Goal: Feedback & Contribution: Contribute content

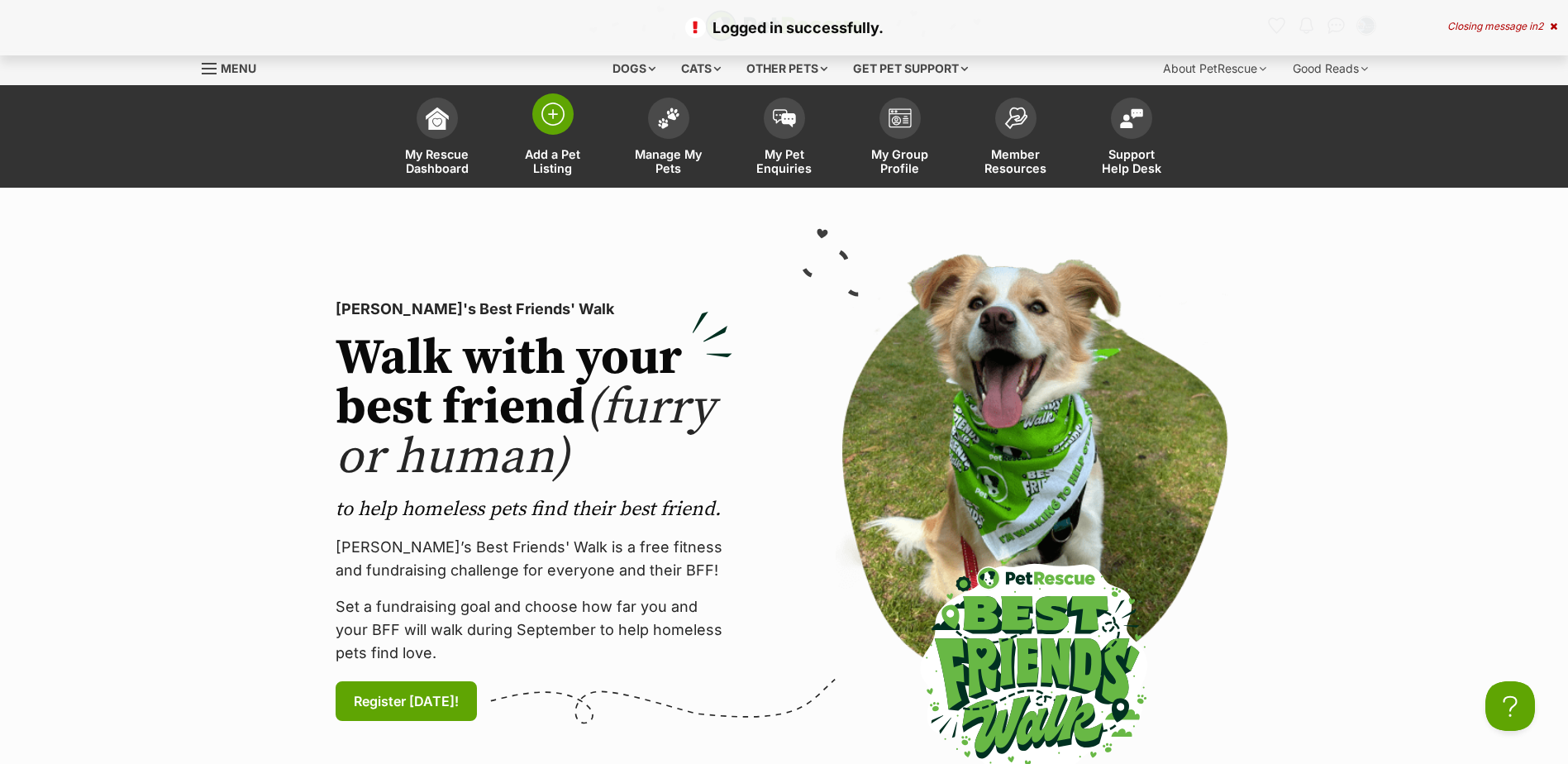
click at [558, 125] on img at bounding box center [552, 113] width 23 height 23
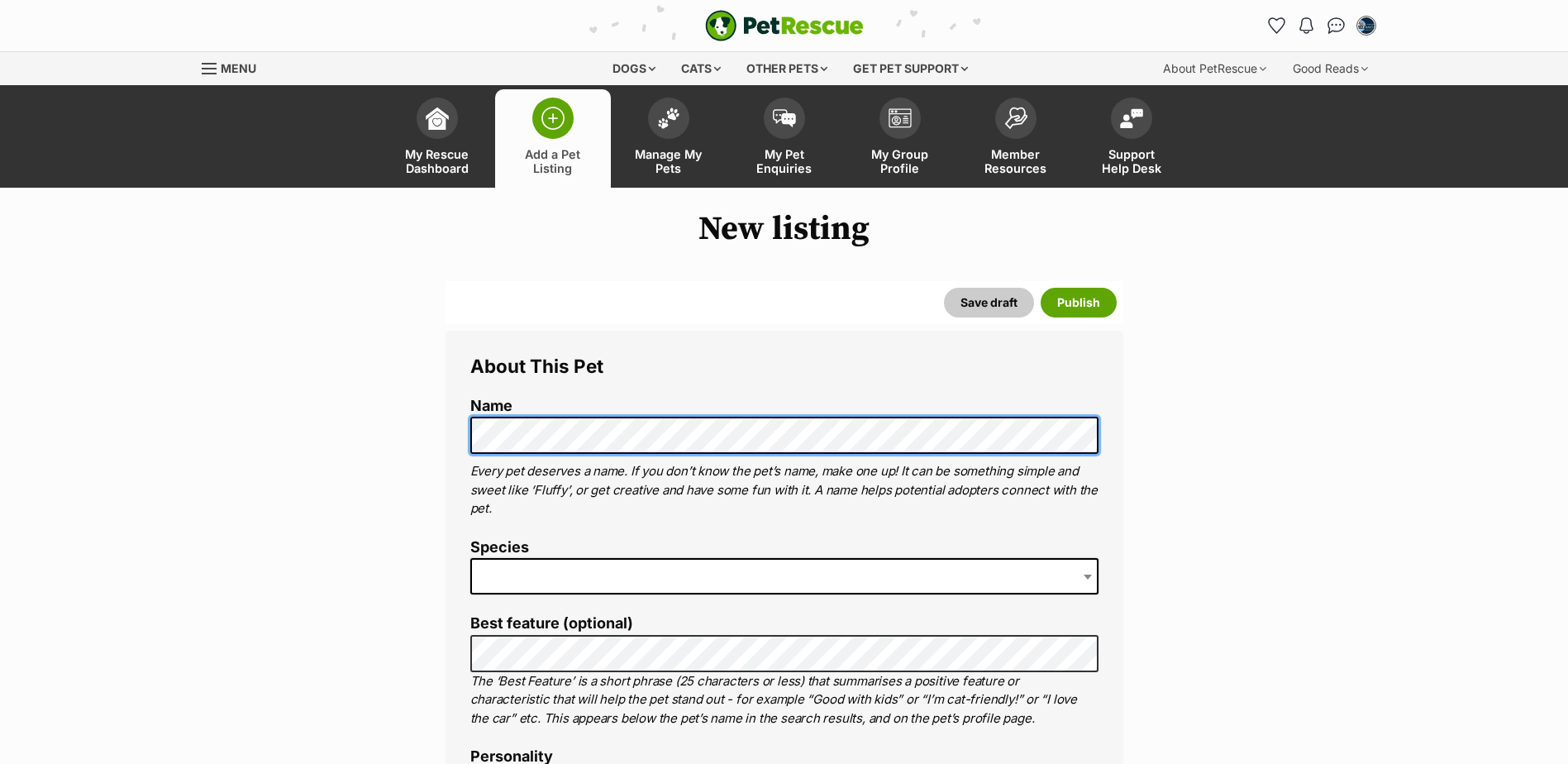
scroll to position [248, 0]
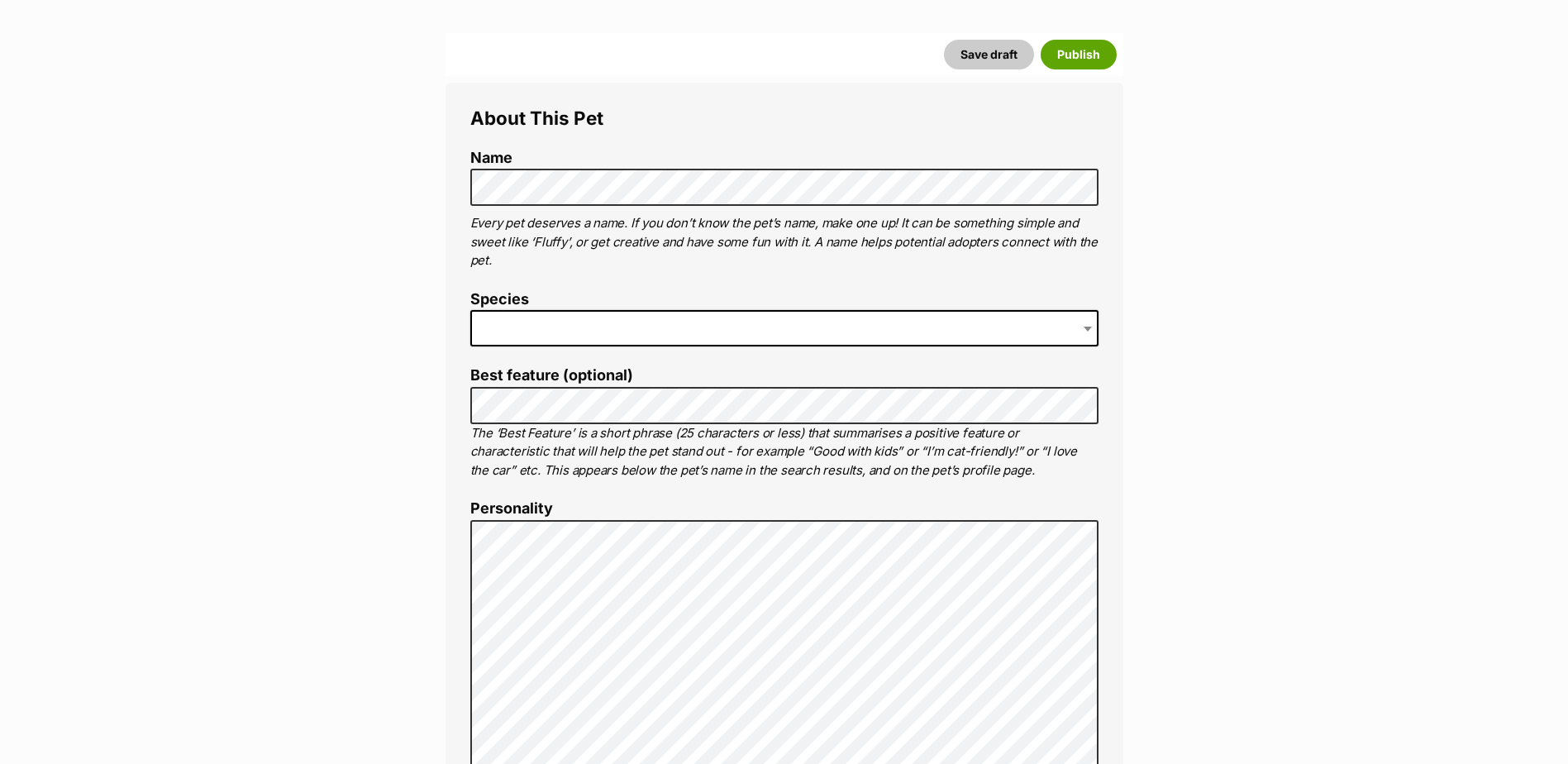
click at [494, 332] on span at bounding box center [784, 327] width 628 height 36
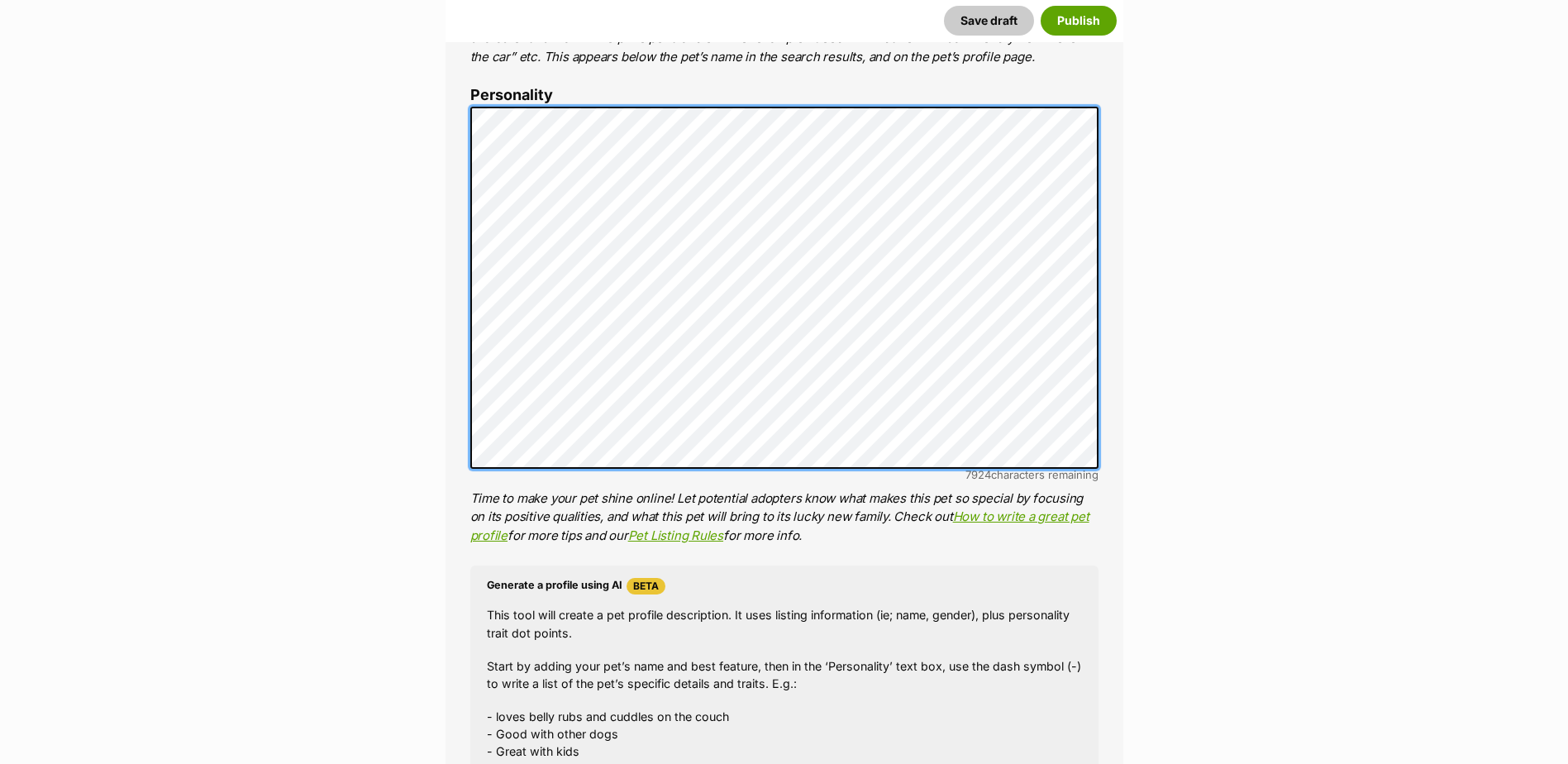
scroll to position [992, 0]
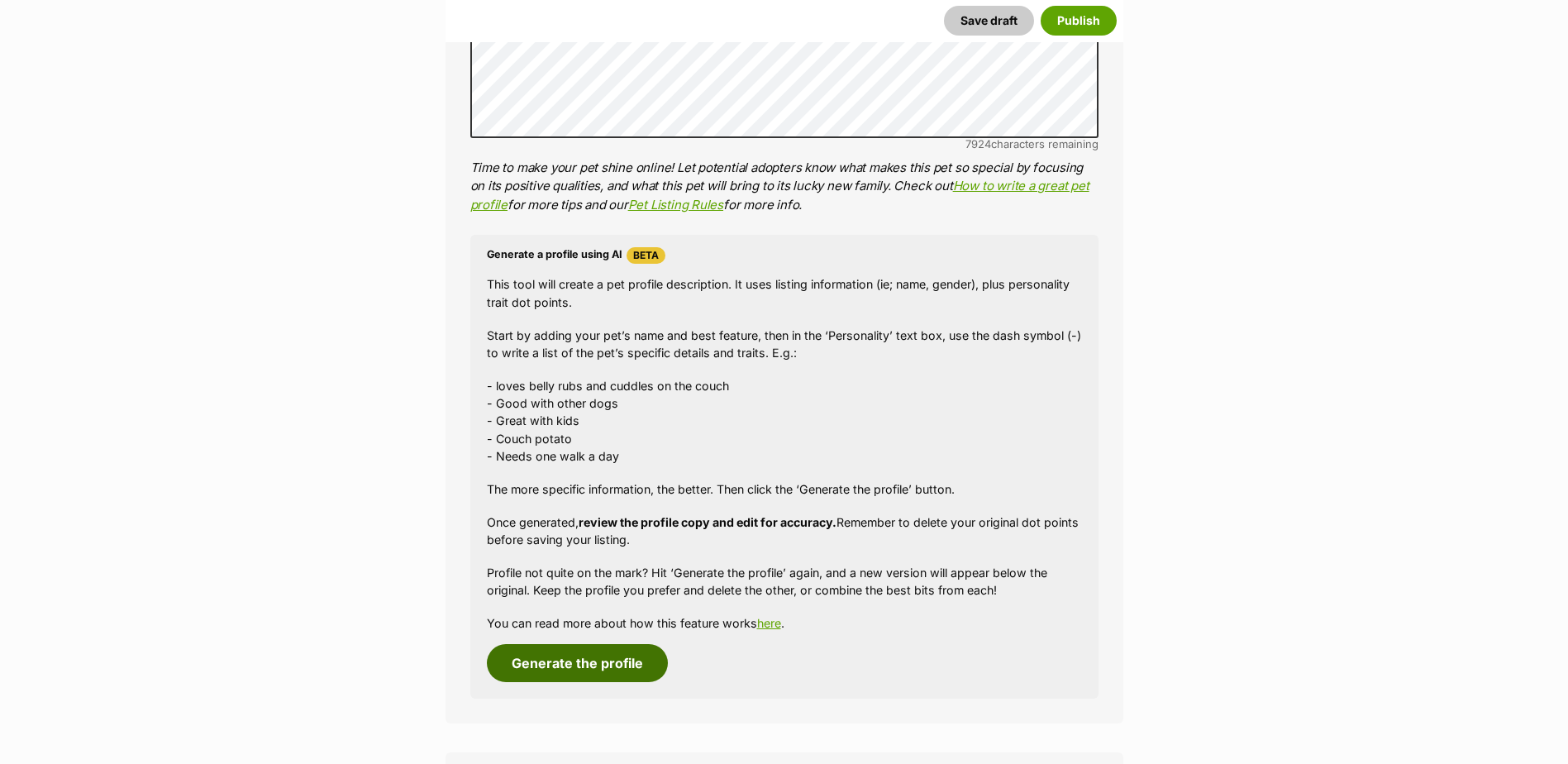
click at [607, 660] on button "Generate the profile" at bounding box center [577, 663] width 181 height 38
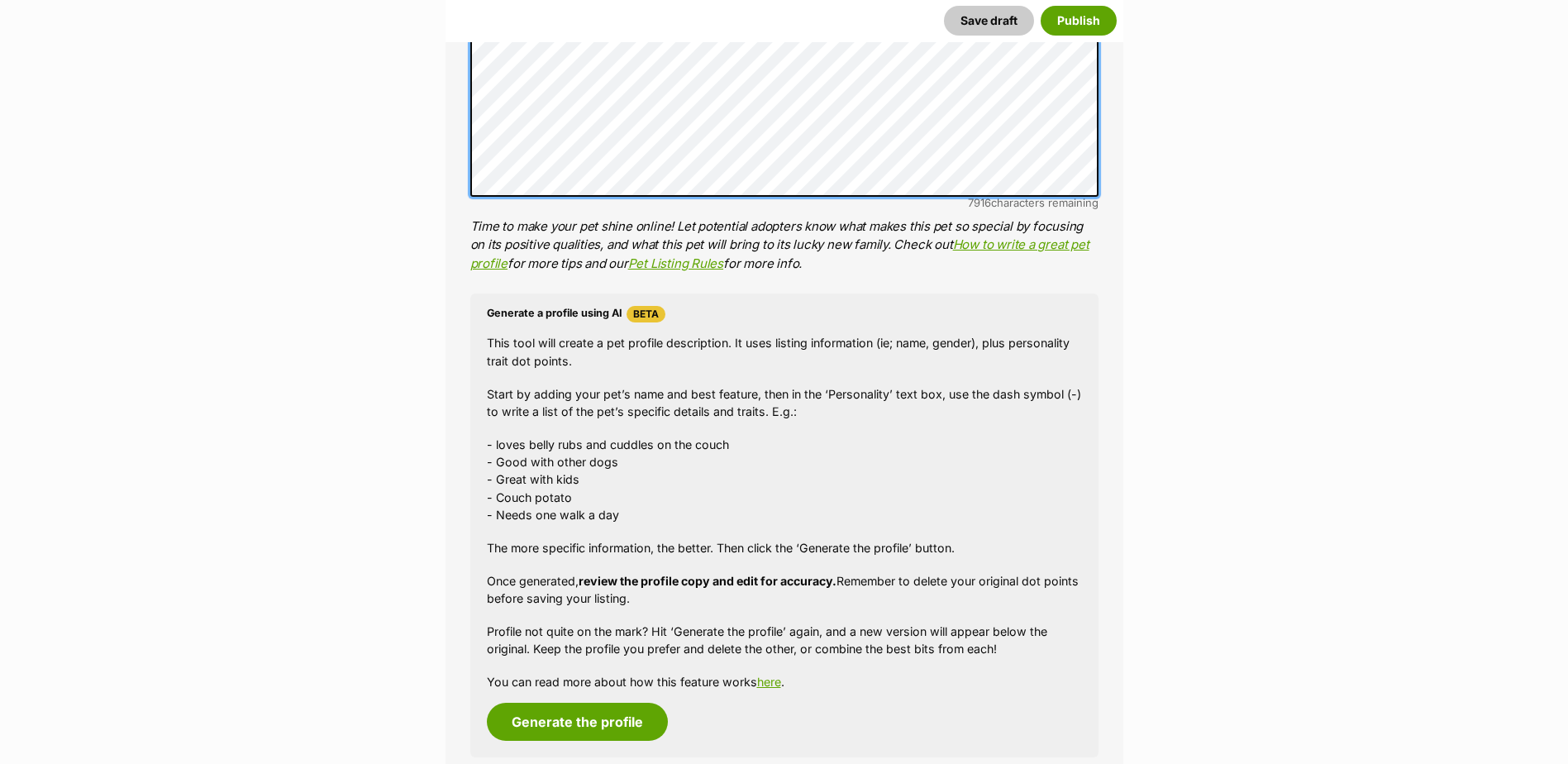
scroll to position [1062, 0]
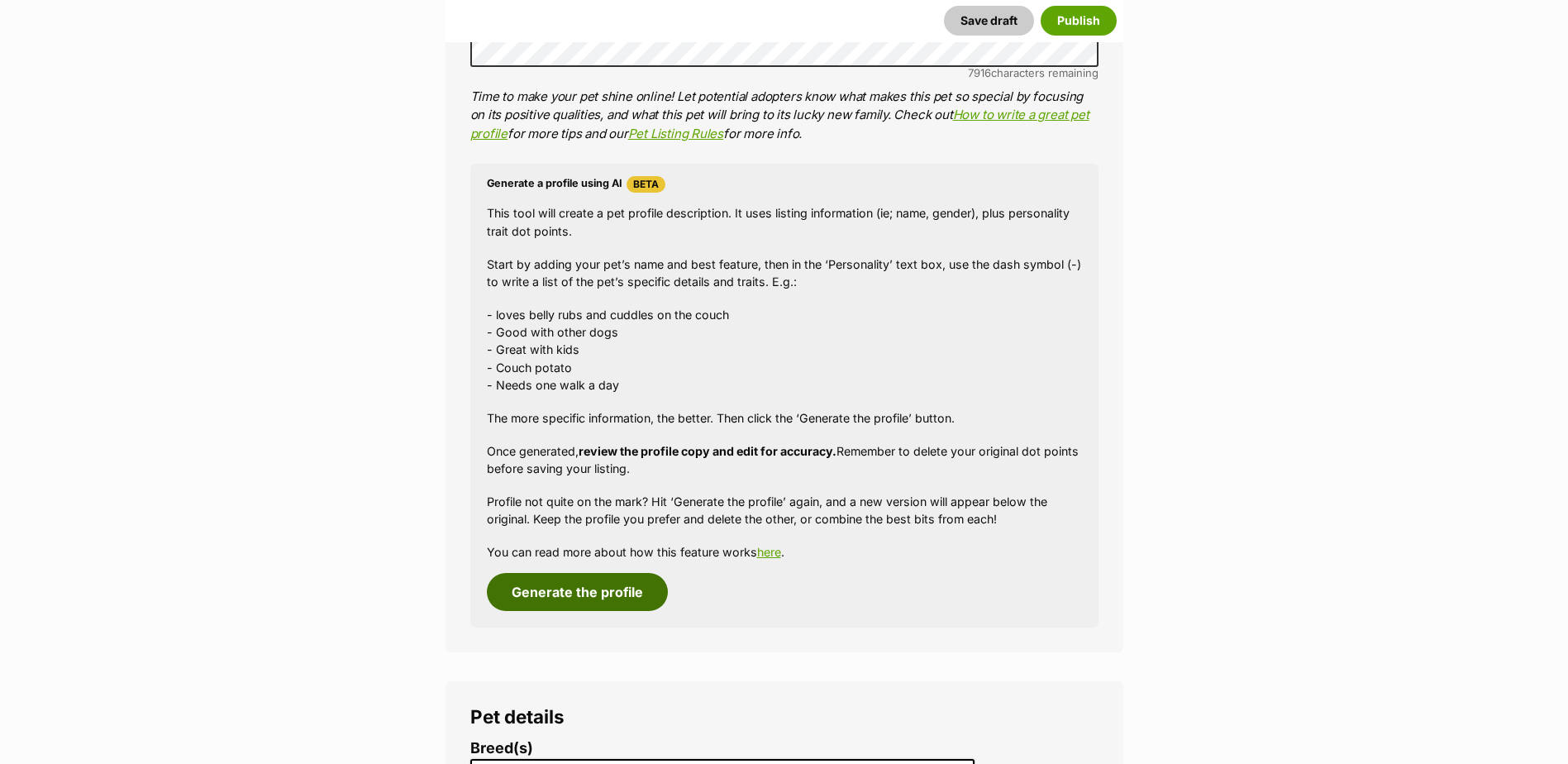
click at [541, 599] on button "Generate the profile" at bounding box center [577, 591] width 181 height 38
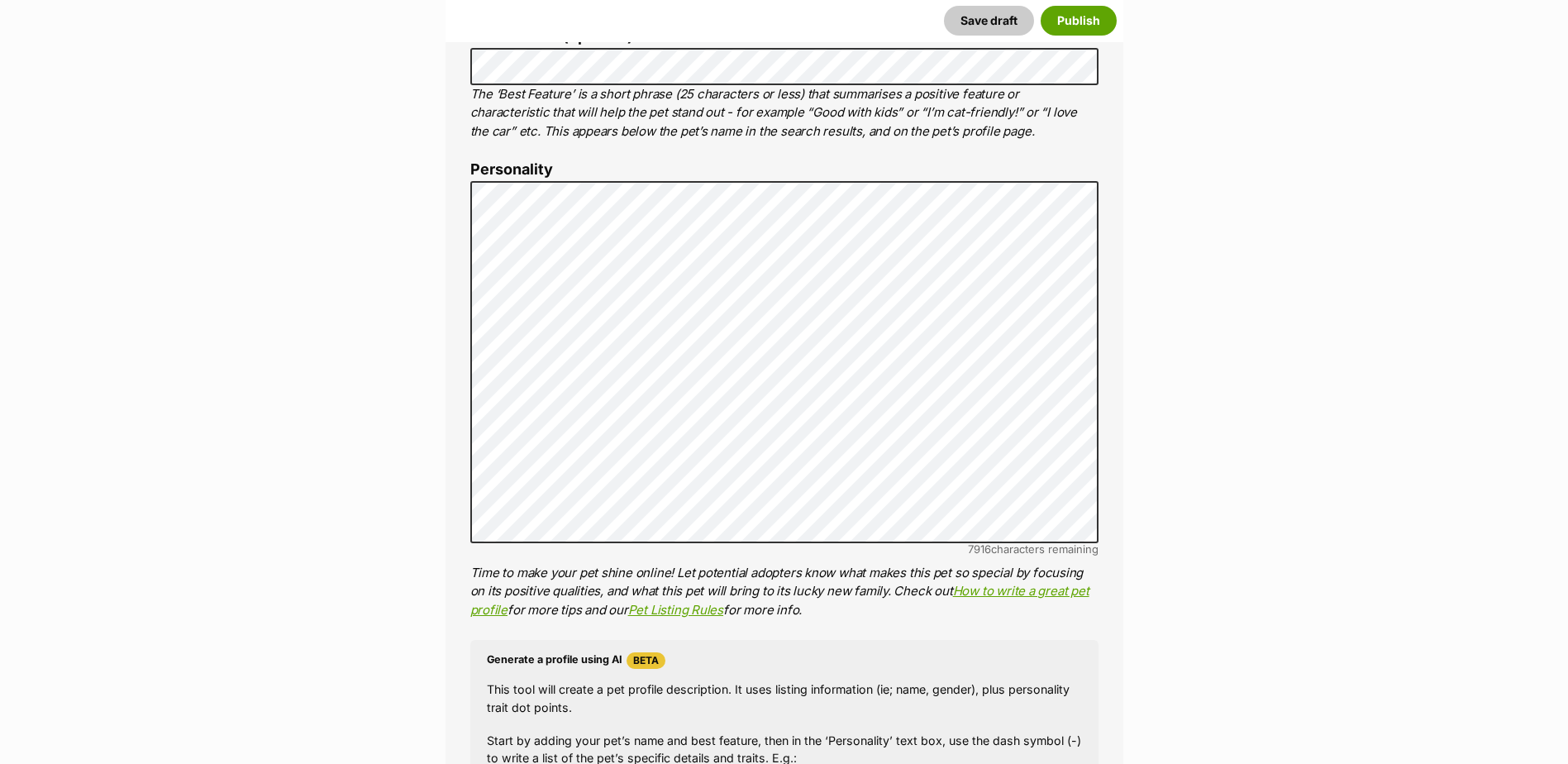
scroll to position [567, 0]
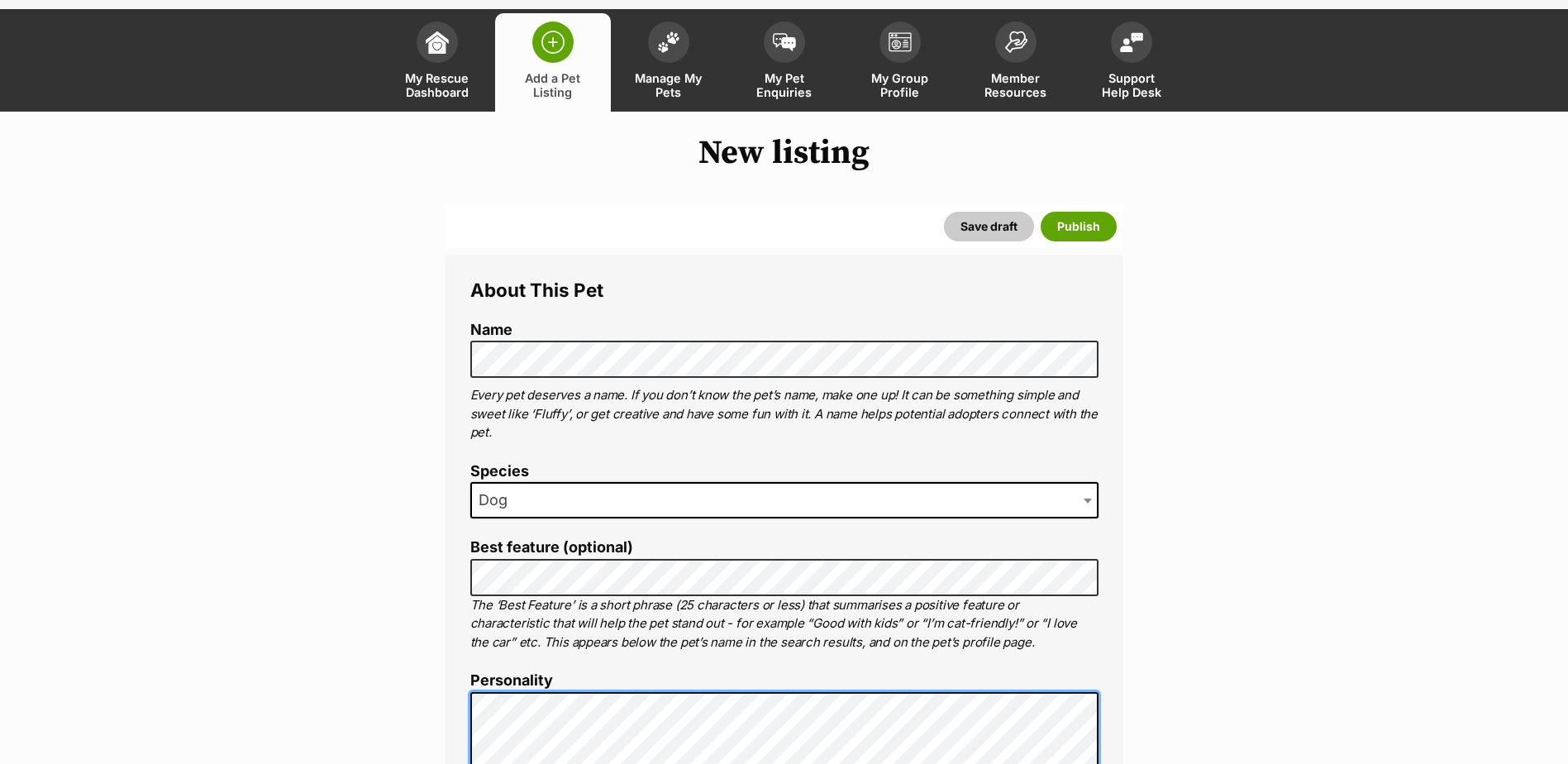
scroll to position [0, 0]
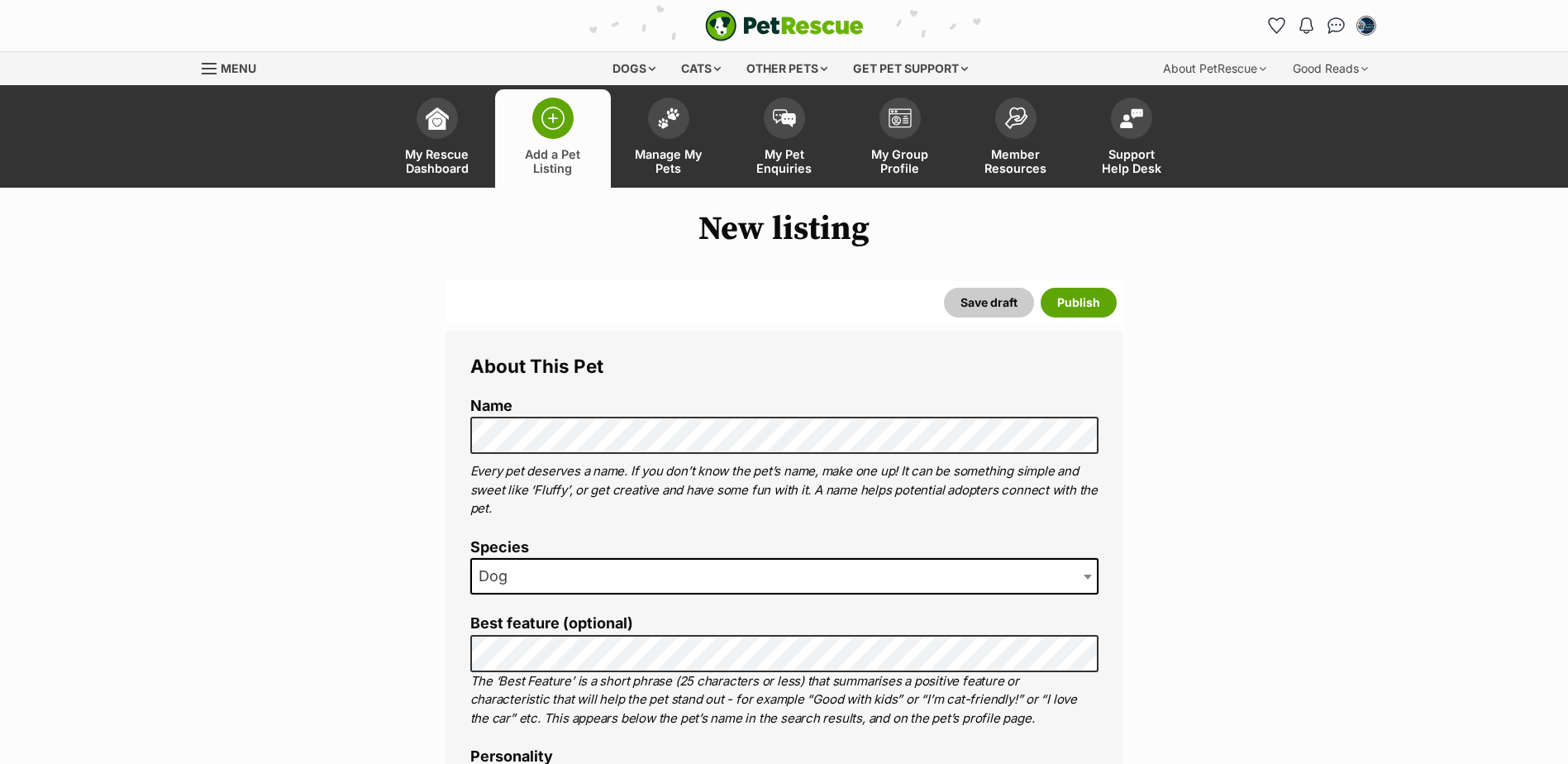
click at [703, 480] on p "Every pet deserves a name. If you don’t know the pet’s name, make one up! It ca…" at bounding box center [784, 490] width 628 height 56
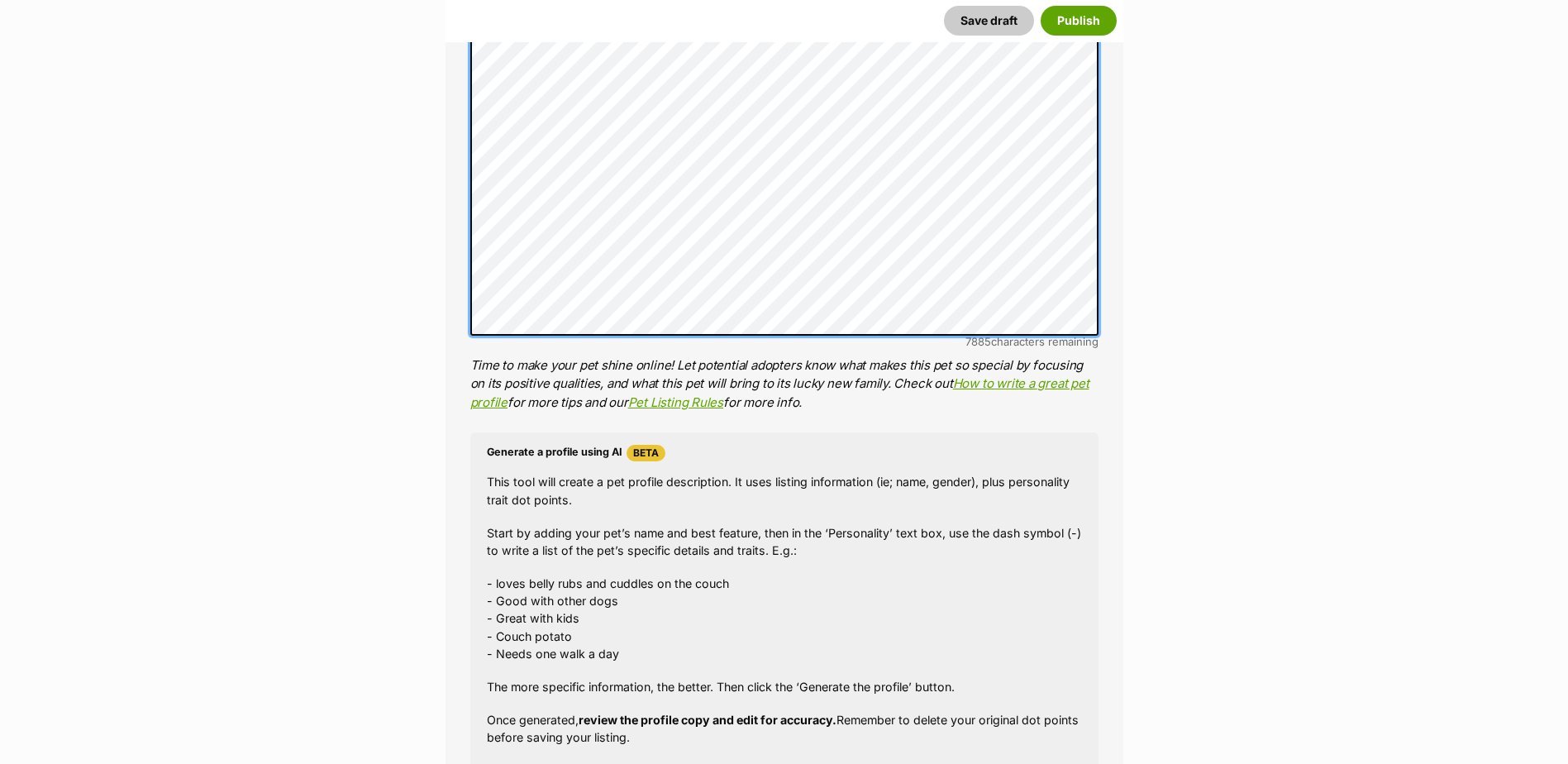
scroll to position [992, 0]
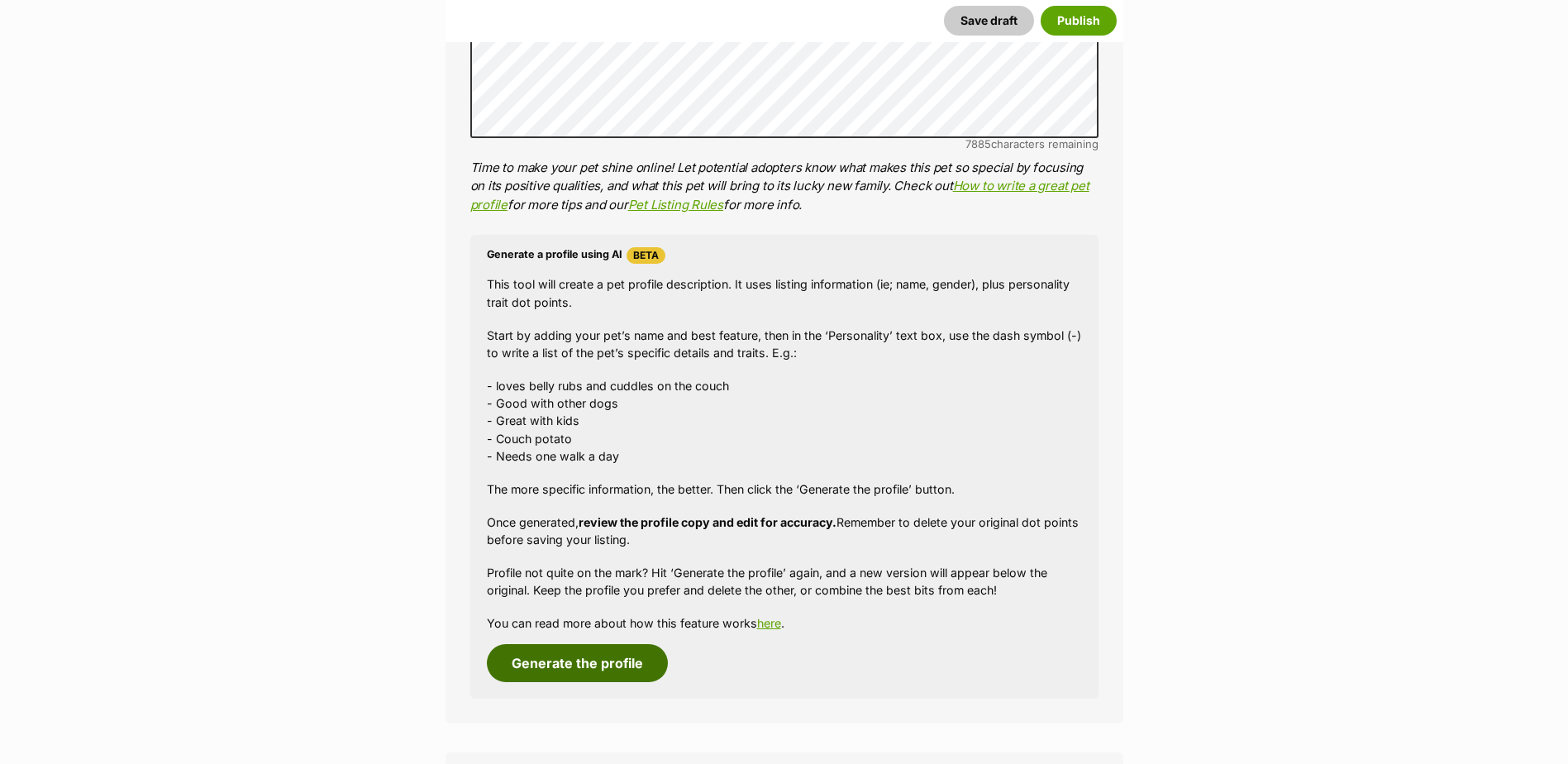
click at [608, 664] on button "Generate the profile" at bounding box center [577, 663] width 181 height 38
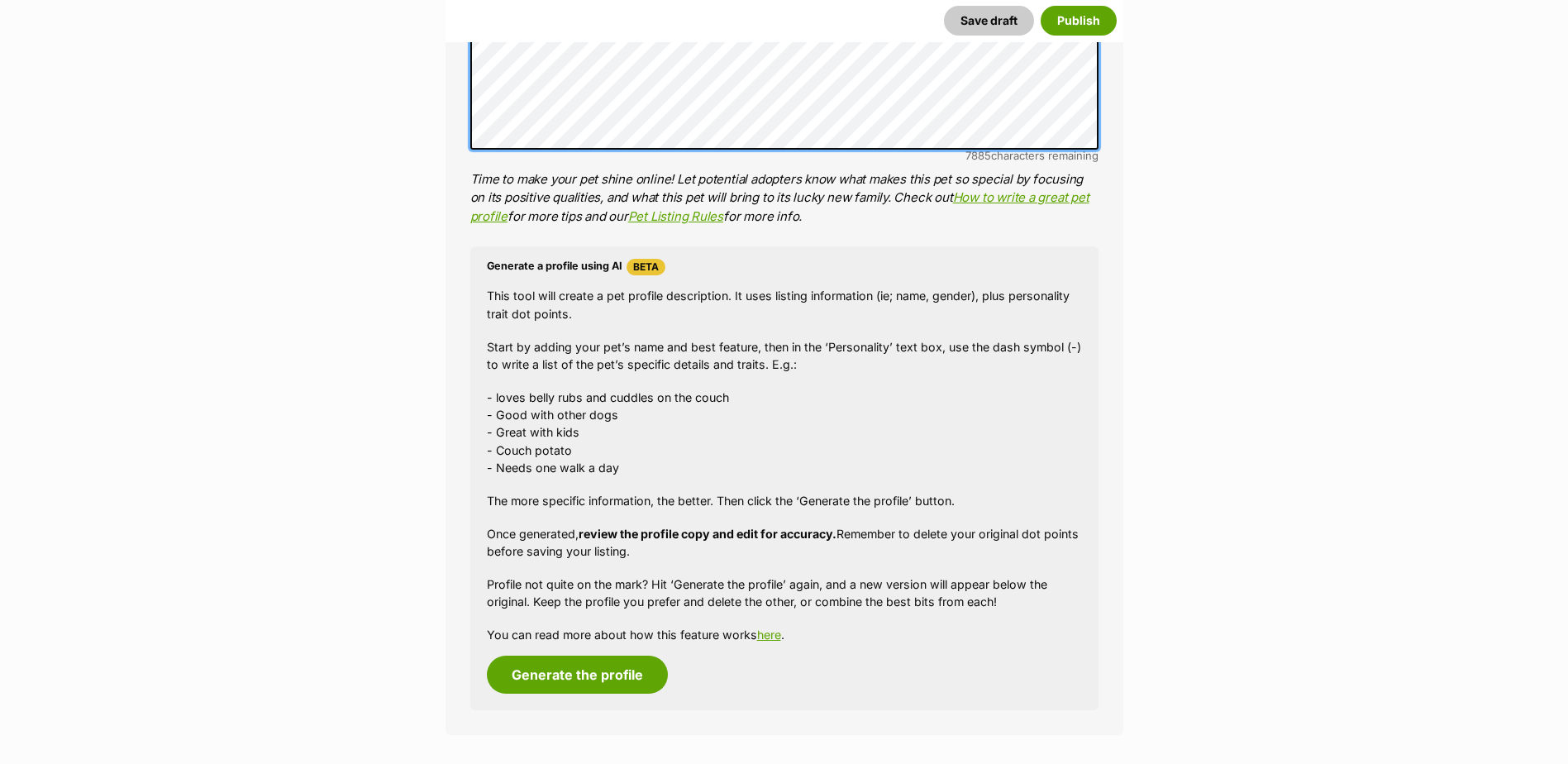
scroll to position [33, 0]
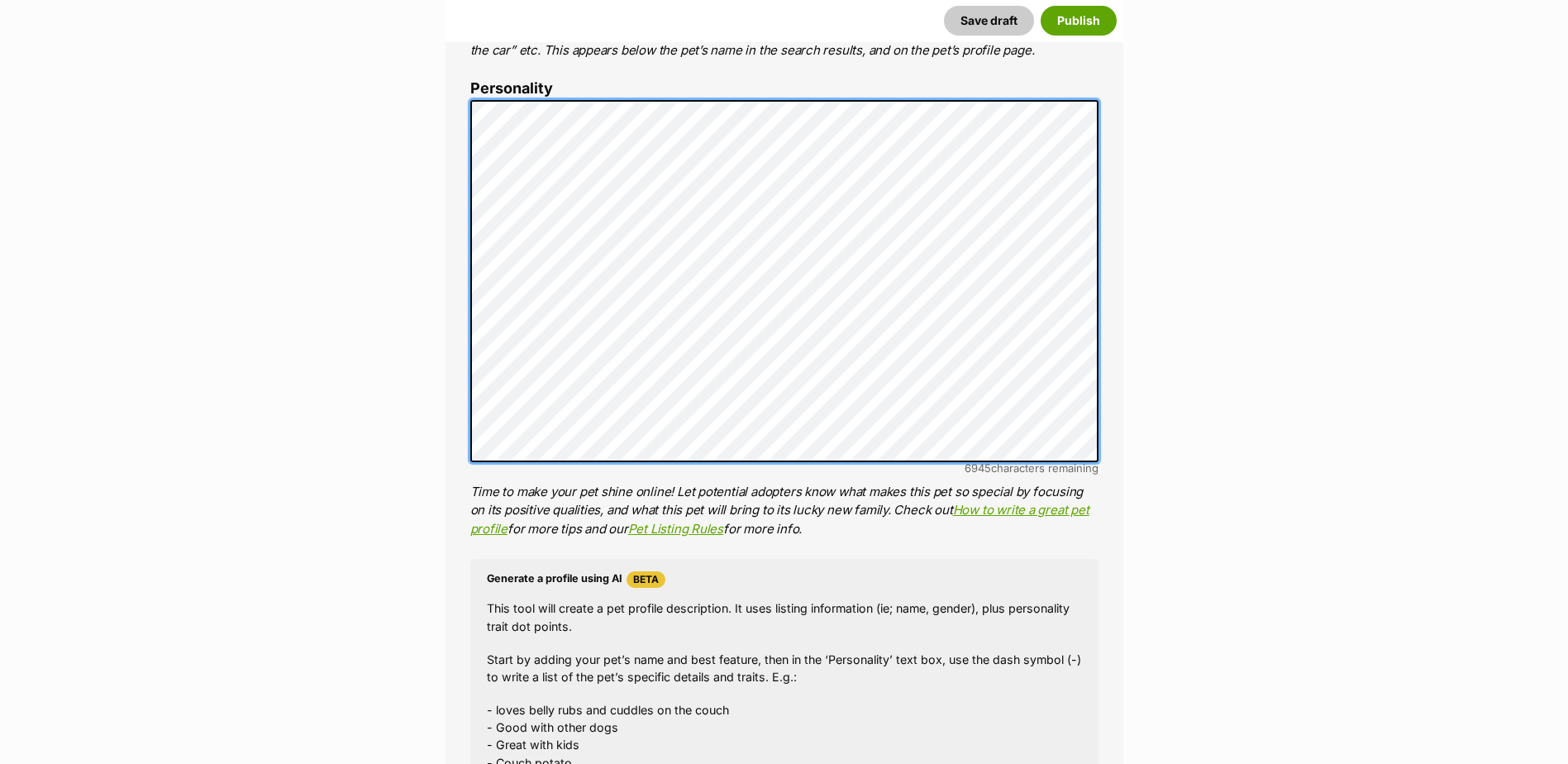
scroll to position [402, 0]
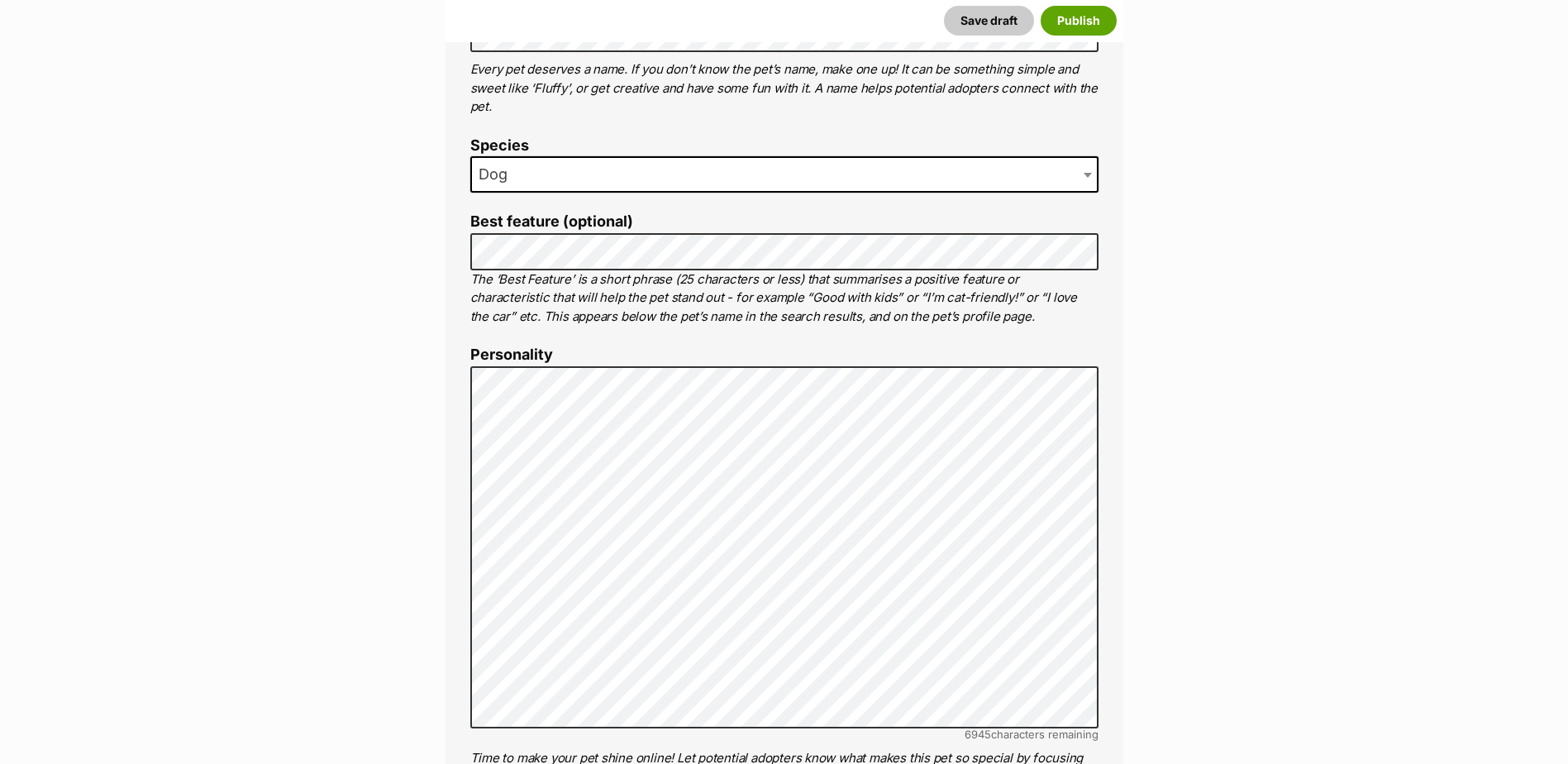
click at [519, 172] on span "Dog" at bounding box center [498, 174] width 52 height 23
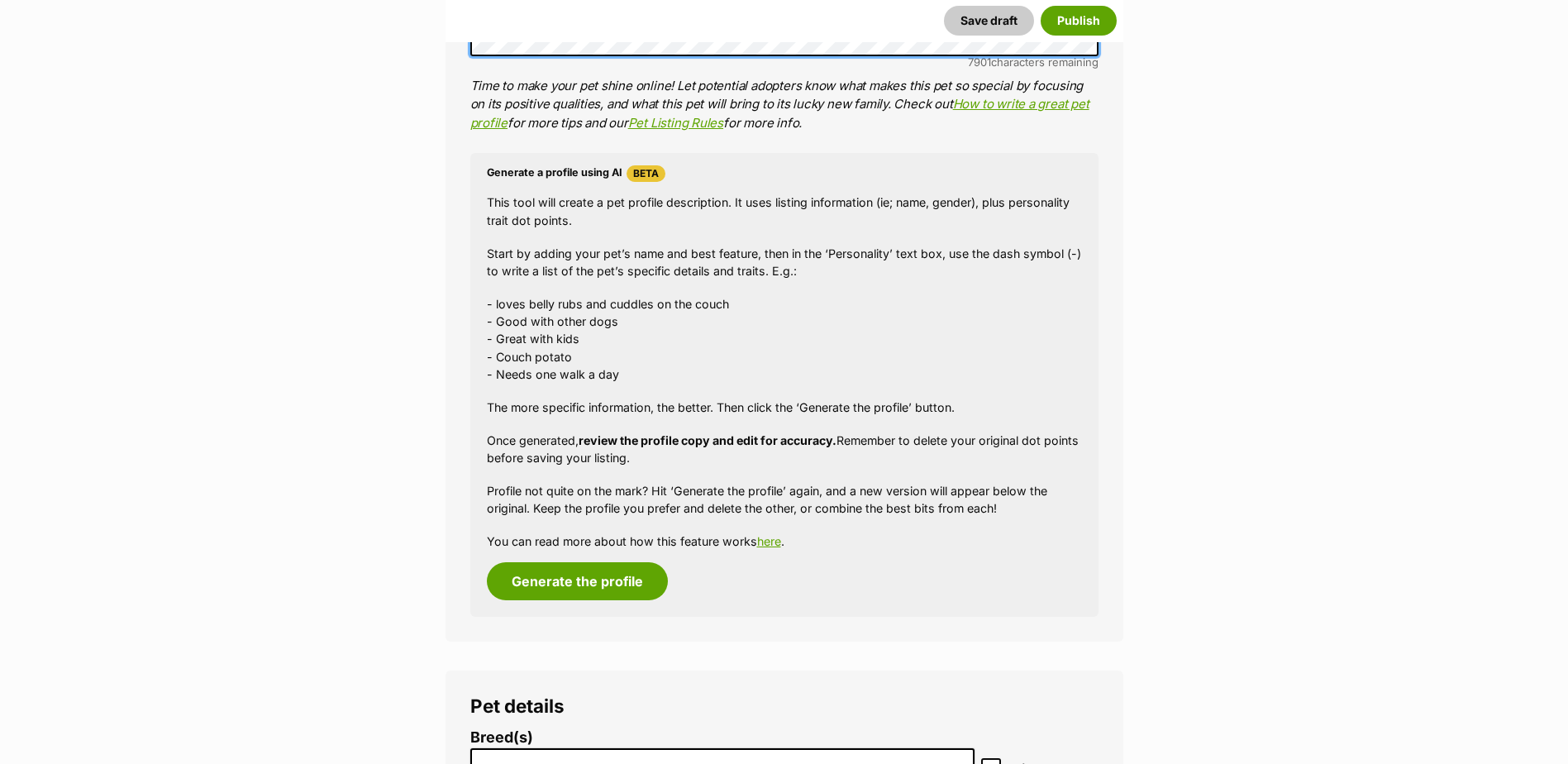
scroll to position [1074, 0]
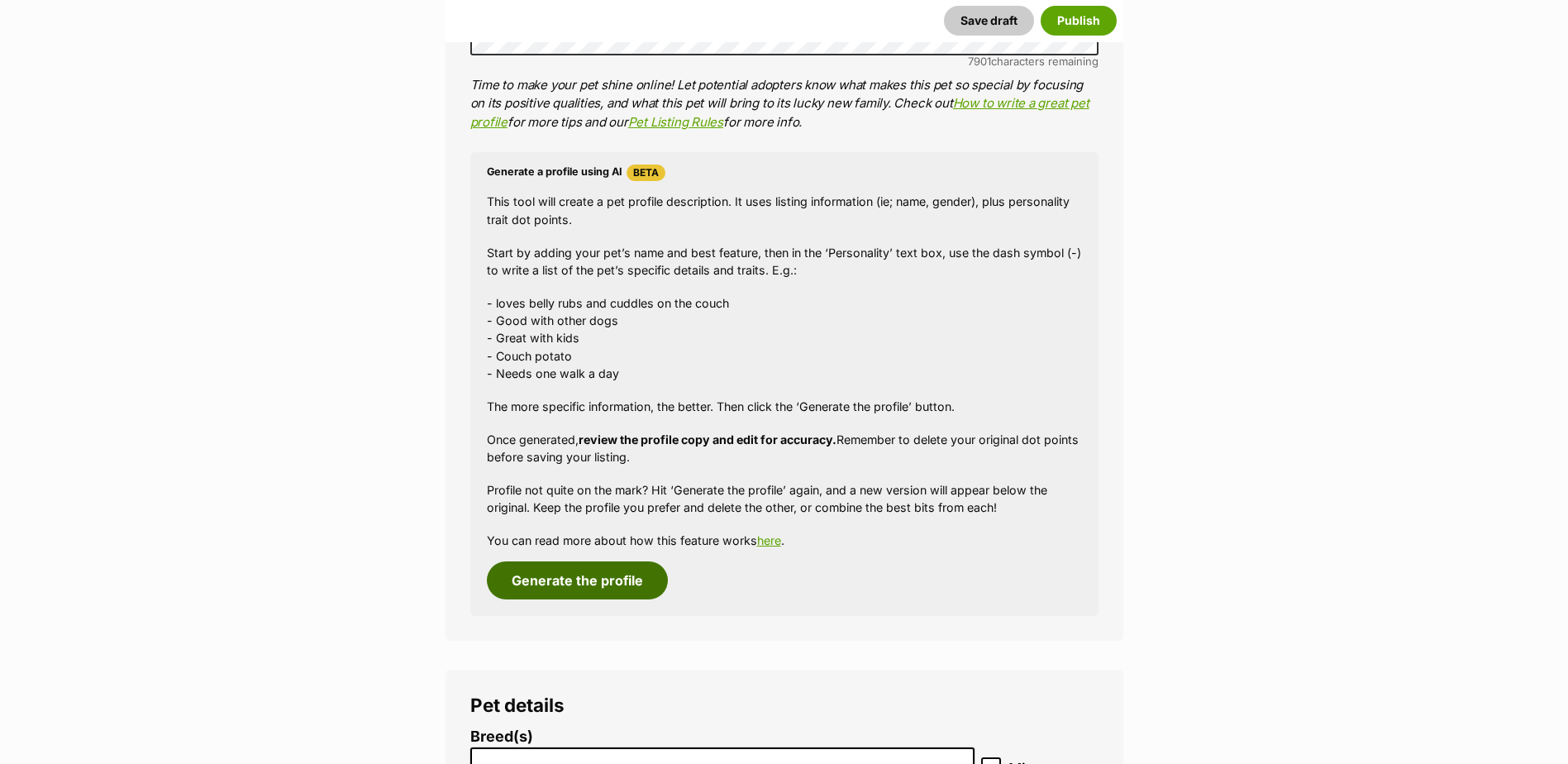
click at [539, 581] on button "Generate the profile" at bounding box center [577, 580] width 181 height 38
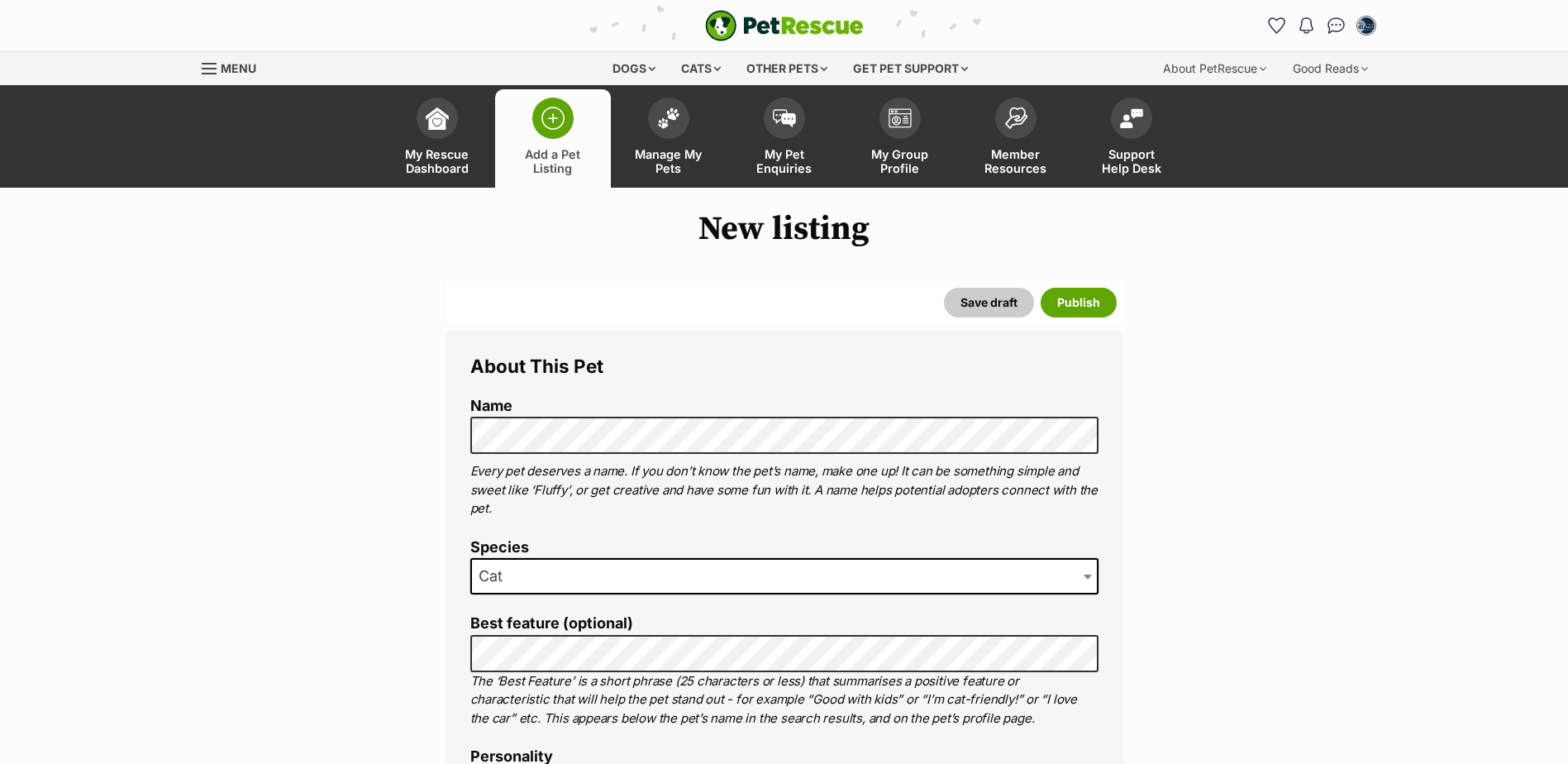
scroll to position [578, 0]
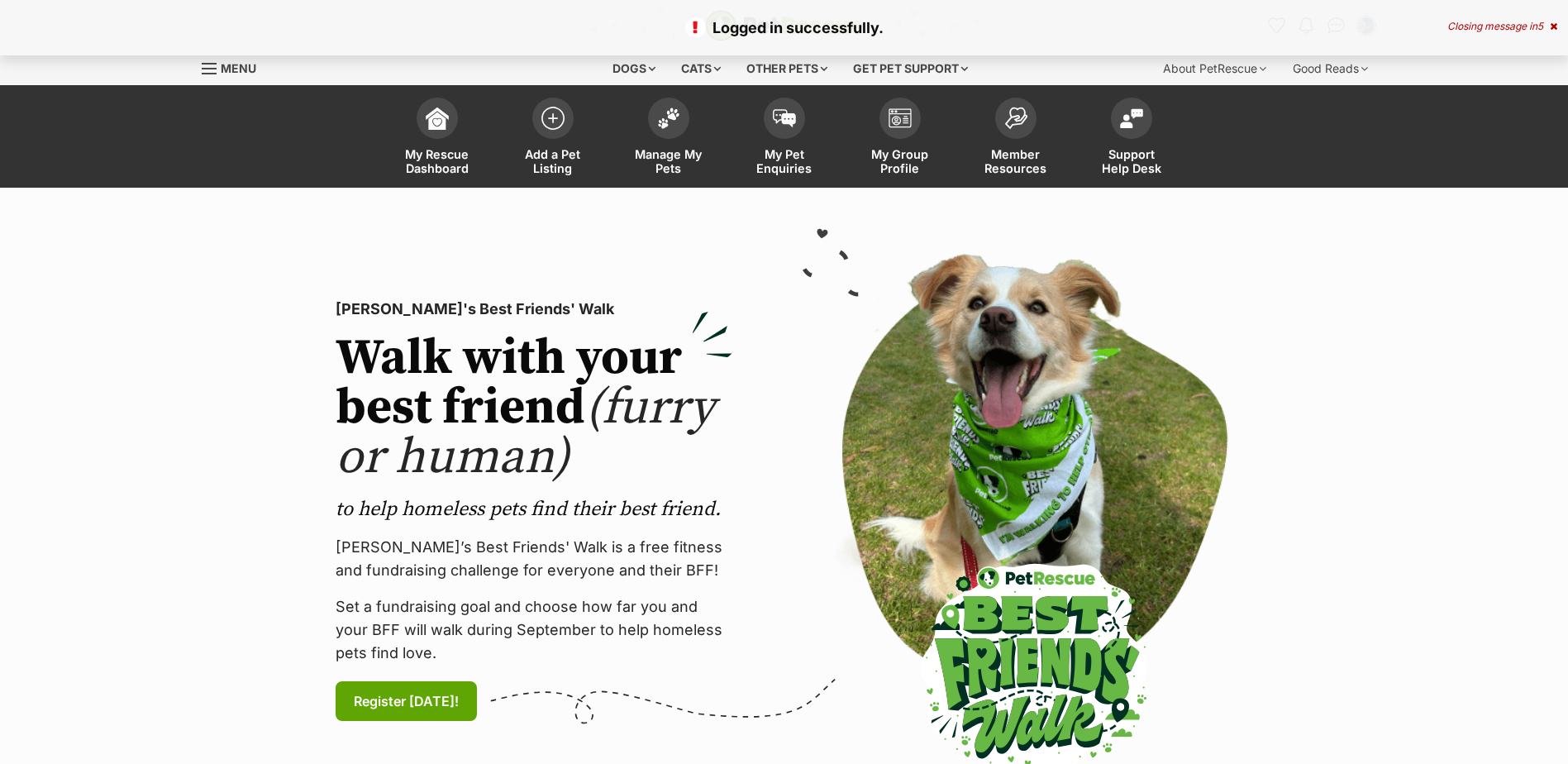
click at [1316, 438] on section "[PERSON_NAME]'s Best Friends' Walk Walk with your best friend (furry or human) …" at bounding box center [784, 510] width 1568 height 646
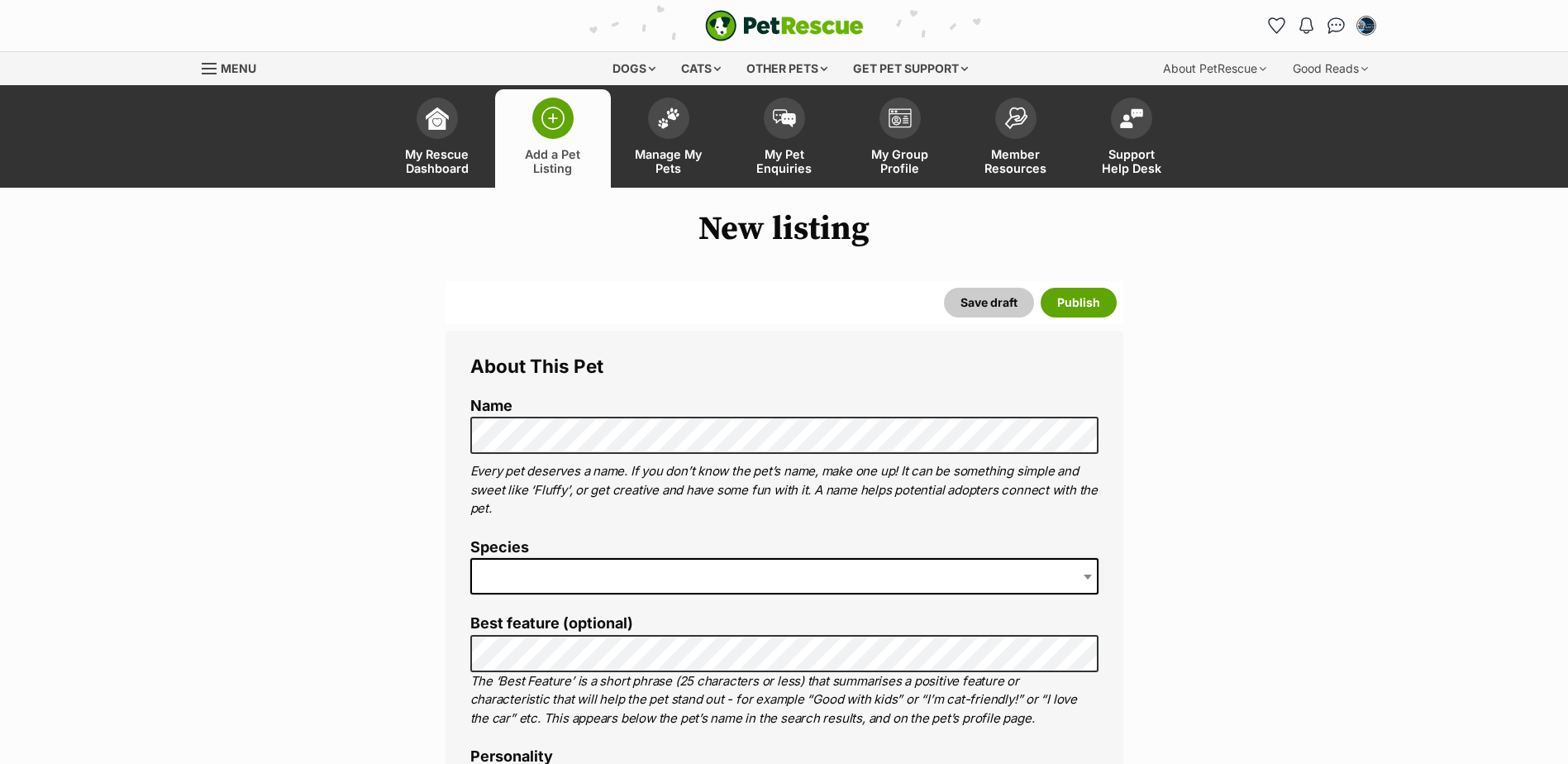
click at [721, 364] on legend "About This Pet" at bounding box center [784, 365] width 628 height 21
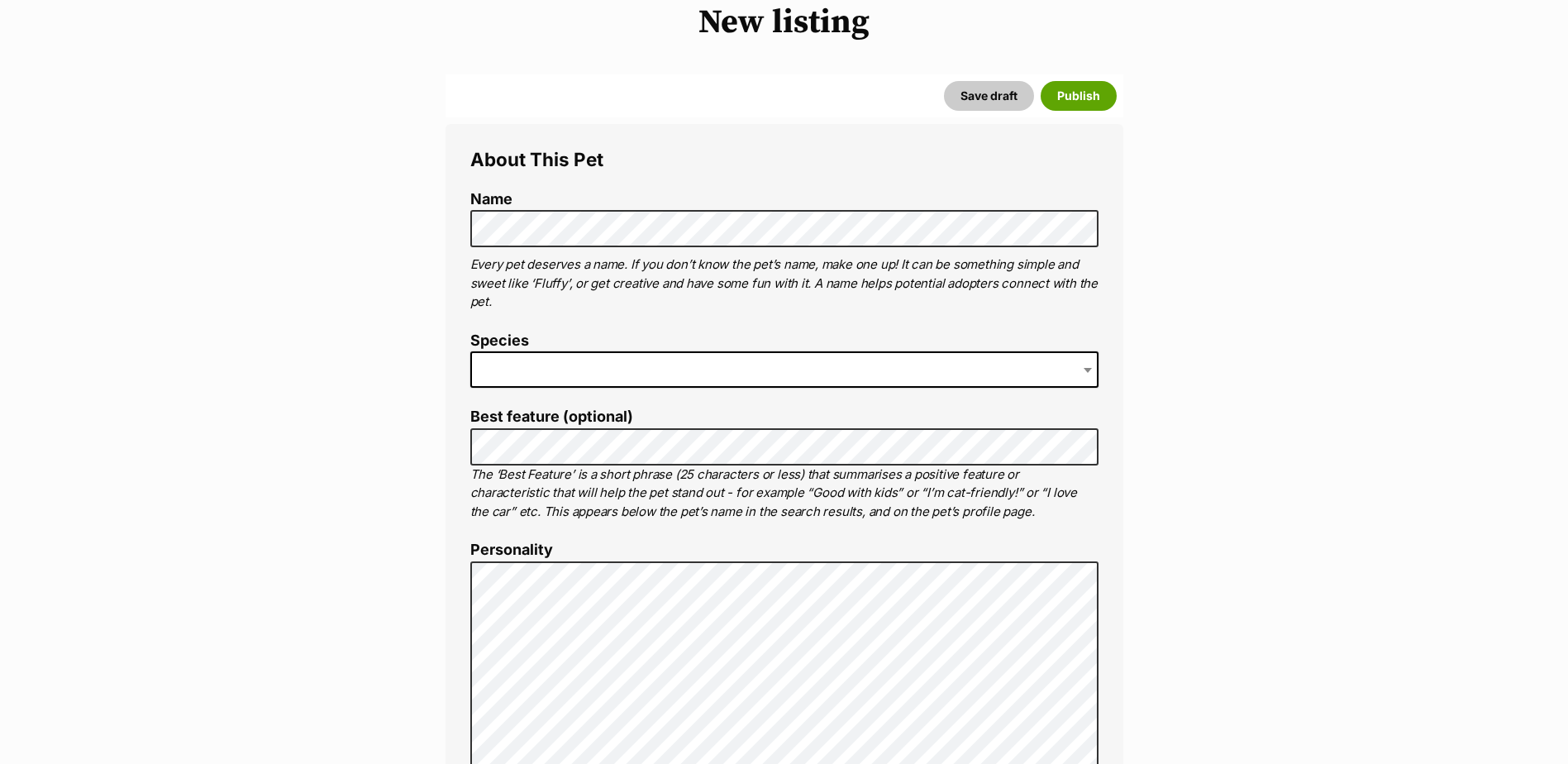
scroll to position [331, 0]
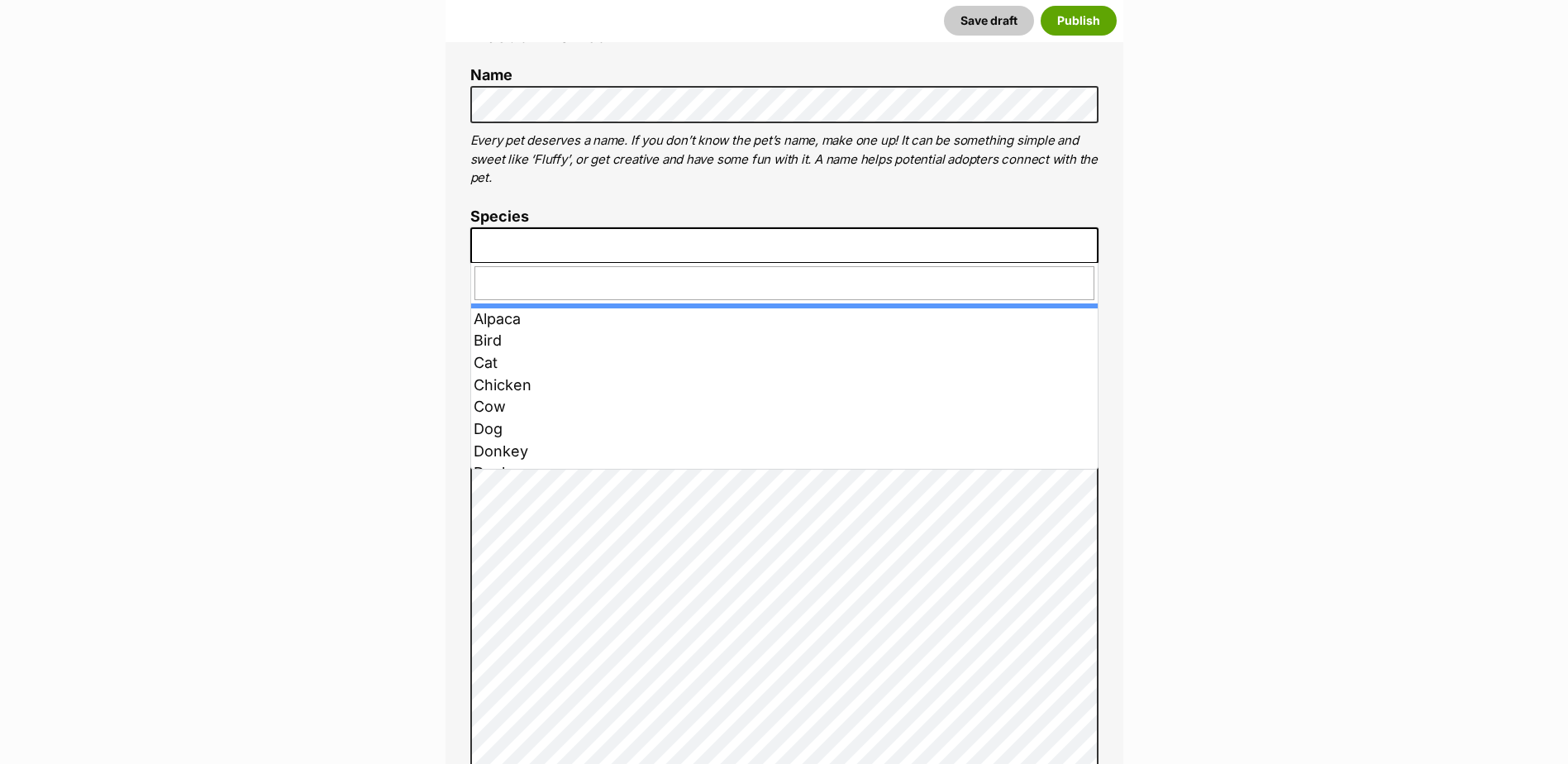
click at [540, 239] on span at bounding box center [784, 245] width 628 height 36
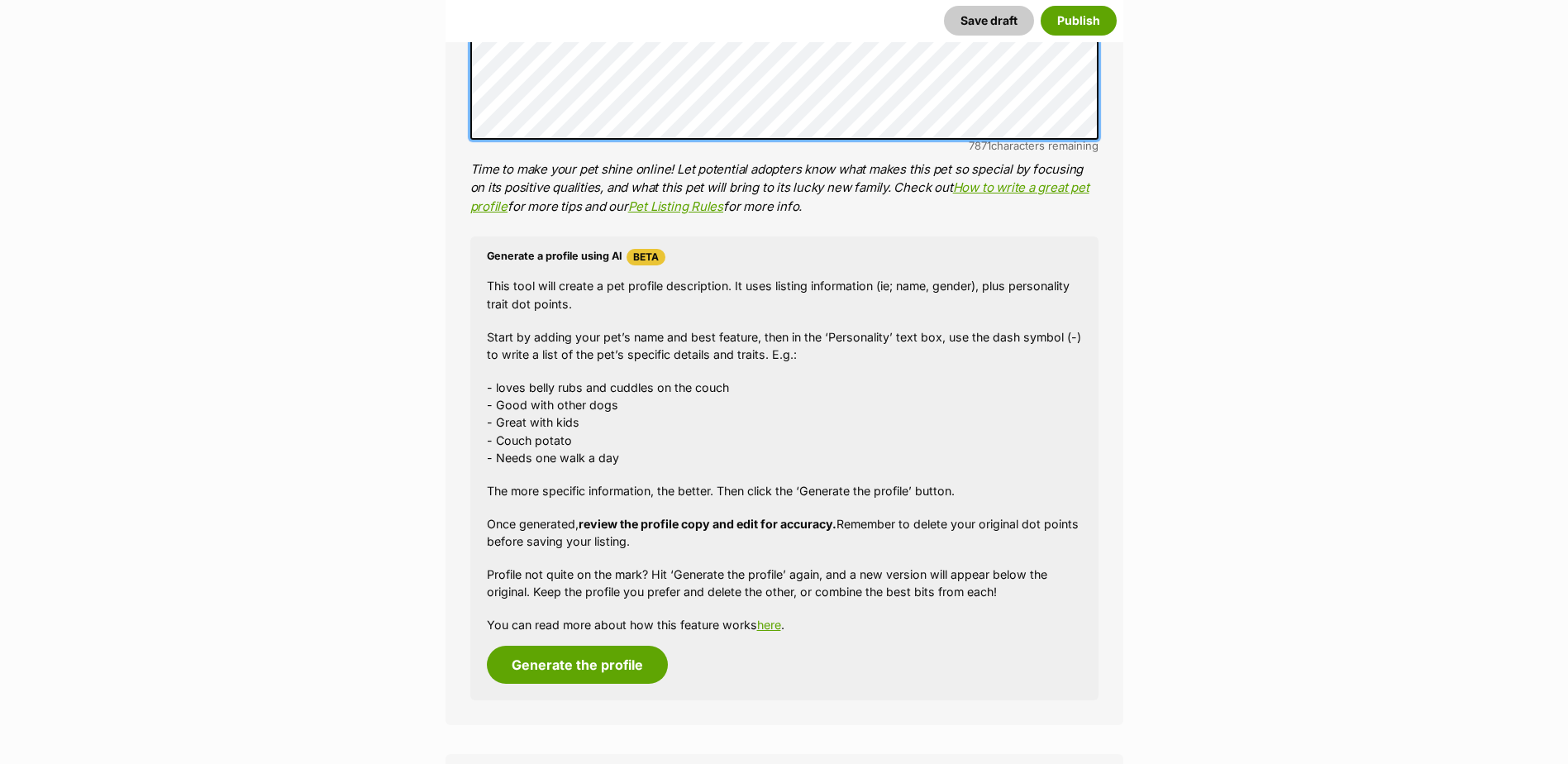
scroll to position [992, 0]
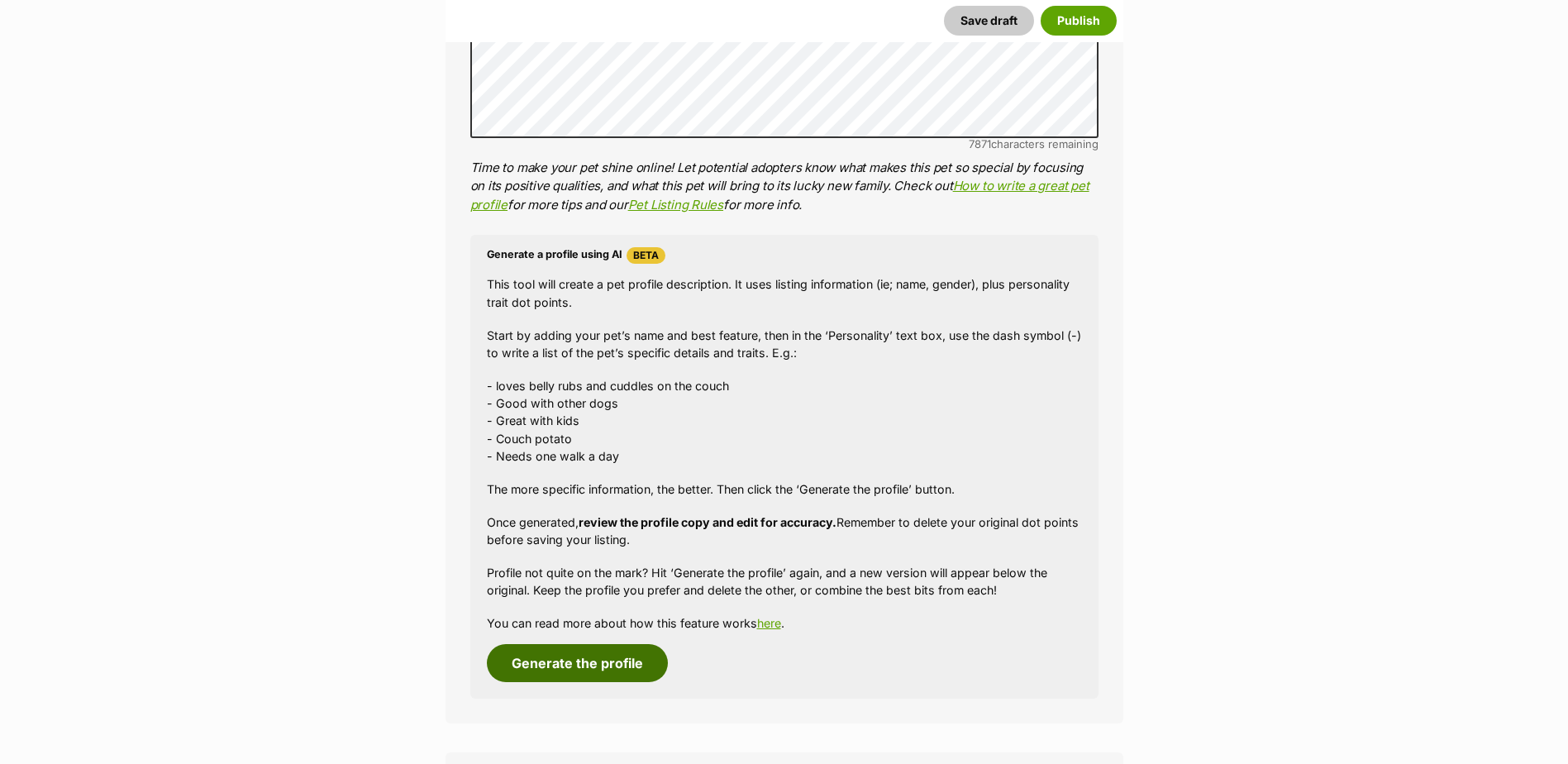
click at [606, 665] on button "Generate the profile" at bounding box center [577, 663] width 181 height 38
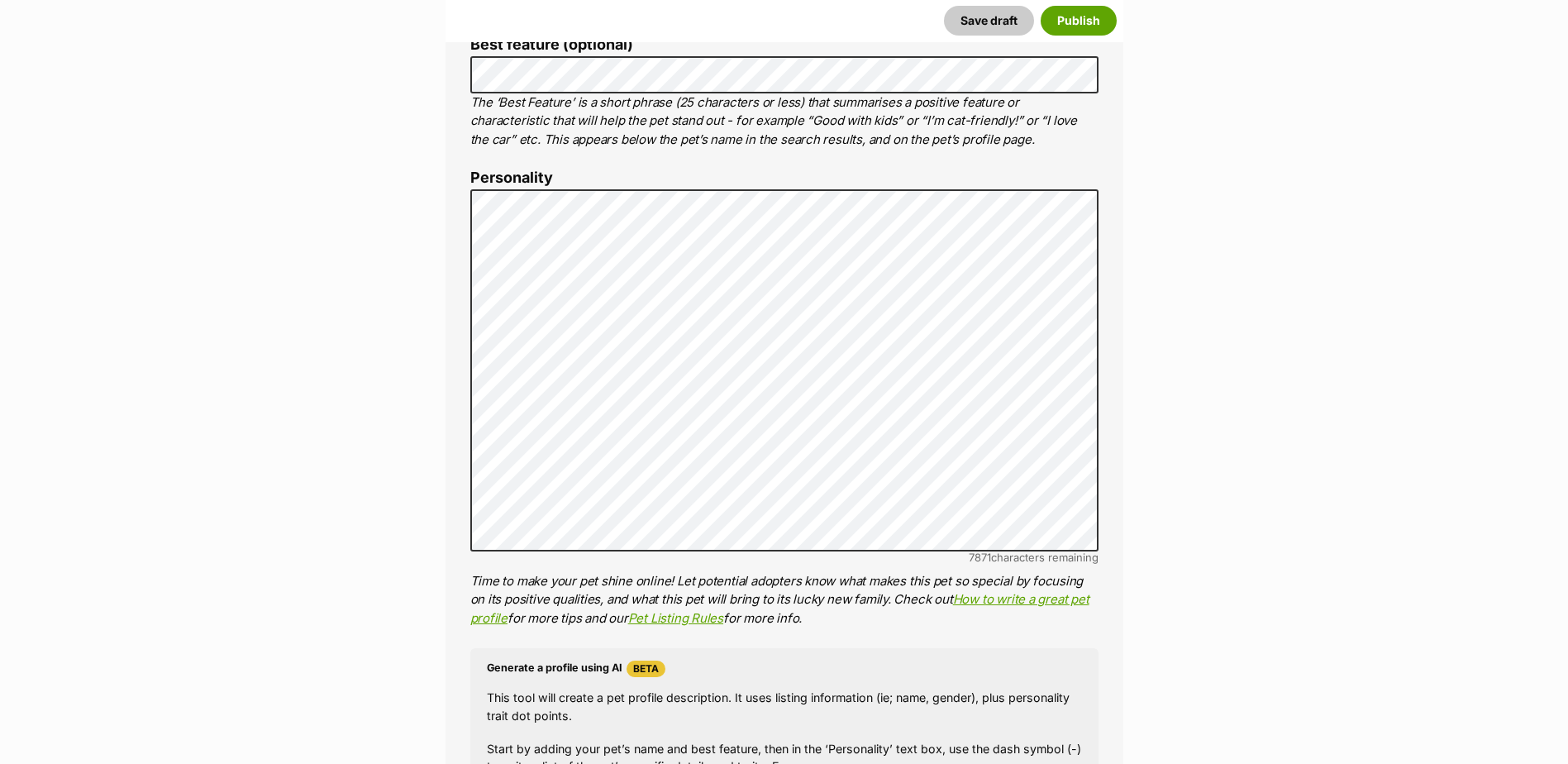
scroll to position [567, 0]
